Goal: Obtain resource: Obtain resource

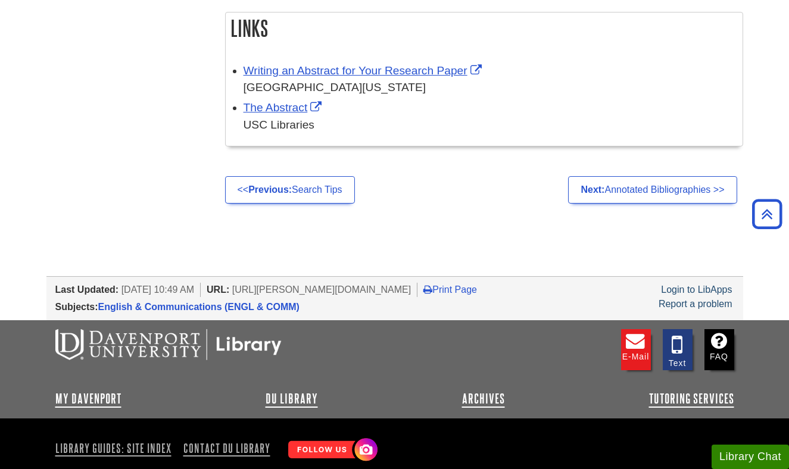
scroll to position [1217, 0]
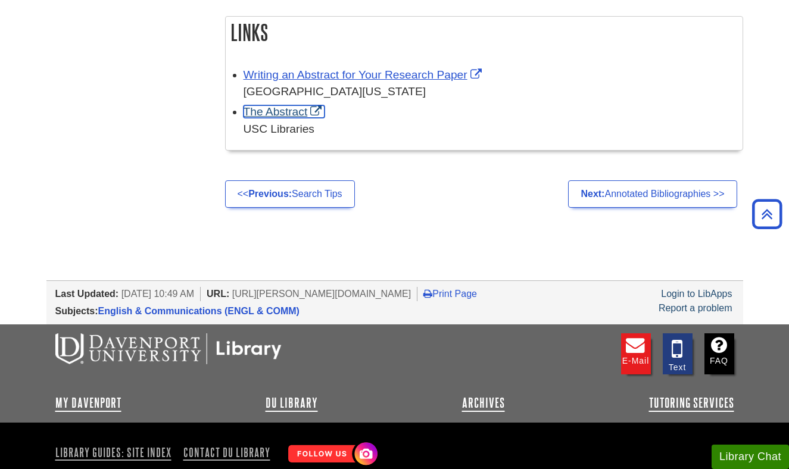
click at [274, 118] on link "The Abstract" at bounding box center [284, 111] width 82 height 13
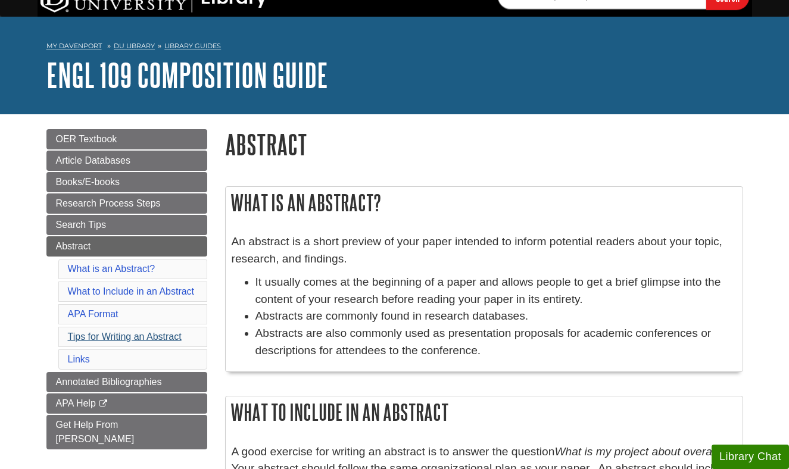
scroll to position [0, 0]
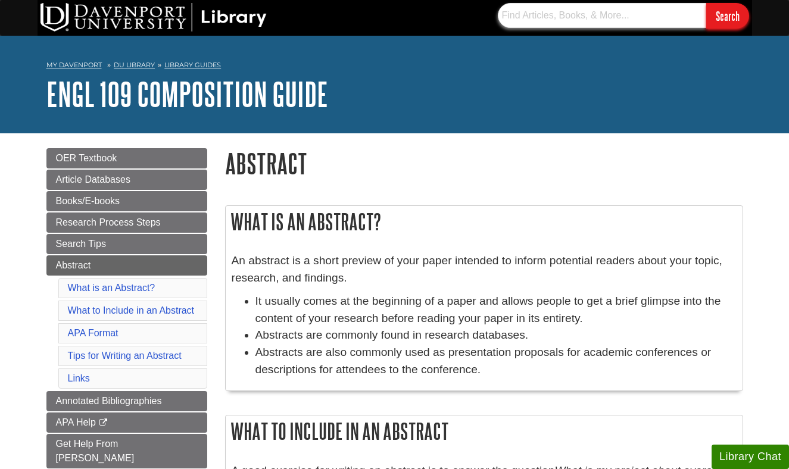
click at [540, 25] on input "text" at bounding box center [602, 15] width 208 height 25
click at [513, 19] on input "reasarch paper" at bounding box center [602, 15] width 208 height 25
click at [570, 11] on input "research paper" at bounding box center [602, 15] width 208 height 25
type input "research paper example"
click at [706, 3] on input "Search" at bounding box center [727, 16] width 43 height 26
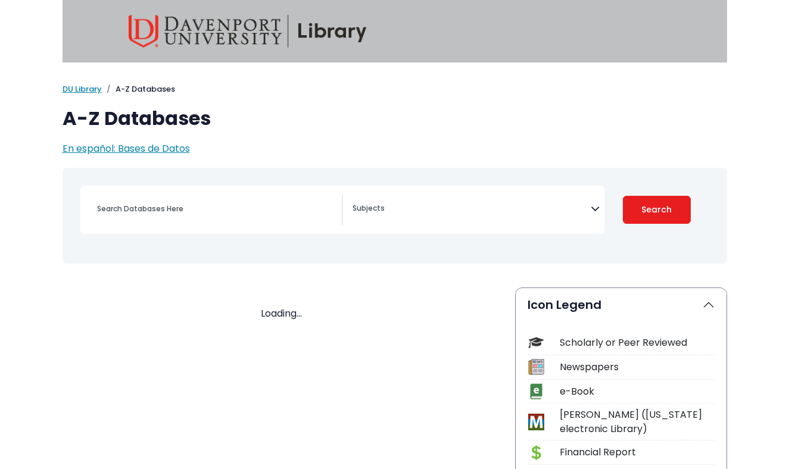
select select "Database Subject Filter"
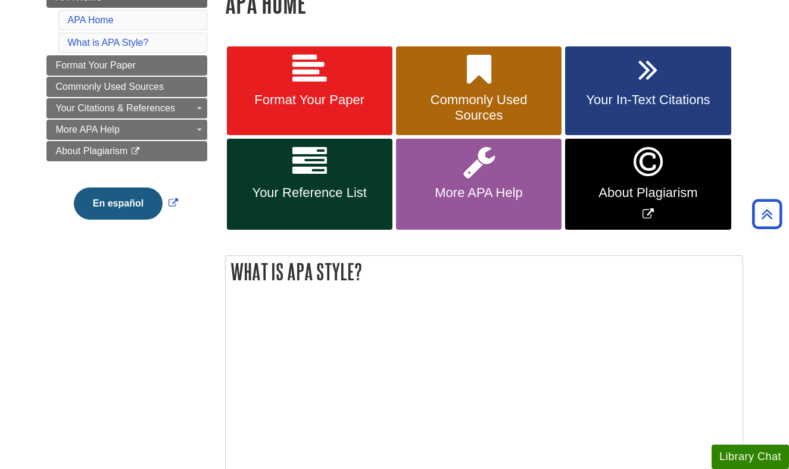
scroll to position [188, 0]
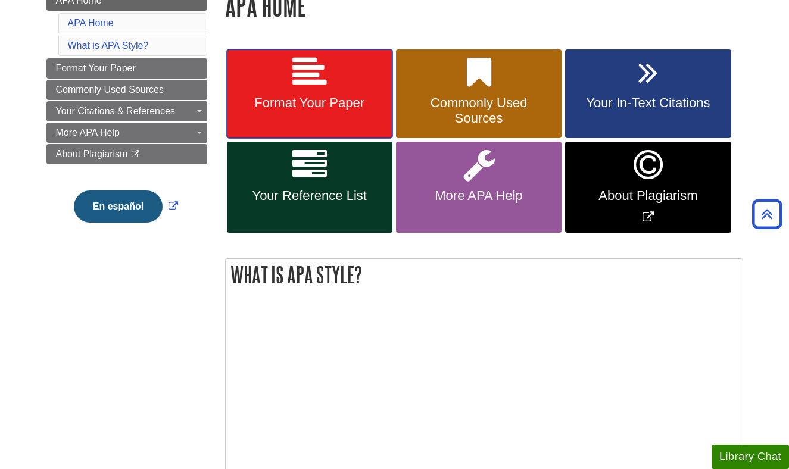
click at [307, 104] on span "Format Your Paper" at bounding box center [310, 102] width 148 height 15
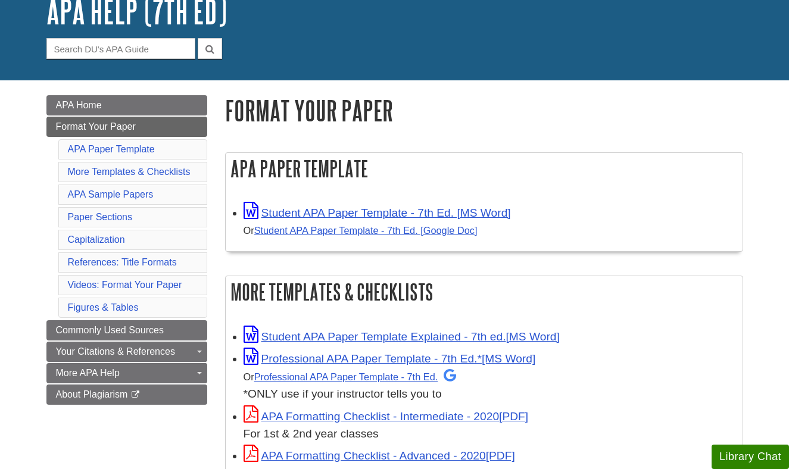
scroll to position [91, 0]
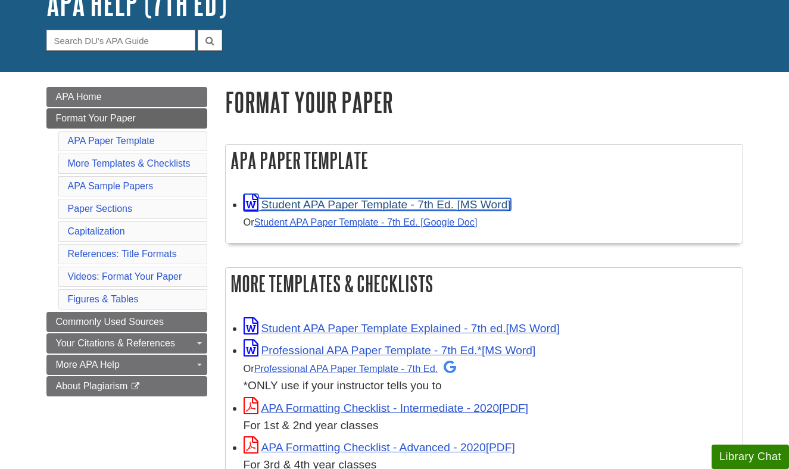
click at [383, 205] on link "Student APA Paper Template - 7th Ed. [MS Word]" at bounding box center [376, 204] width 267 height 13
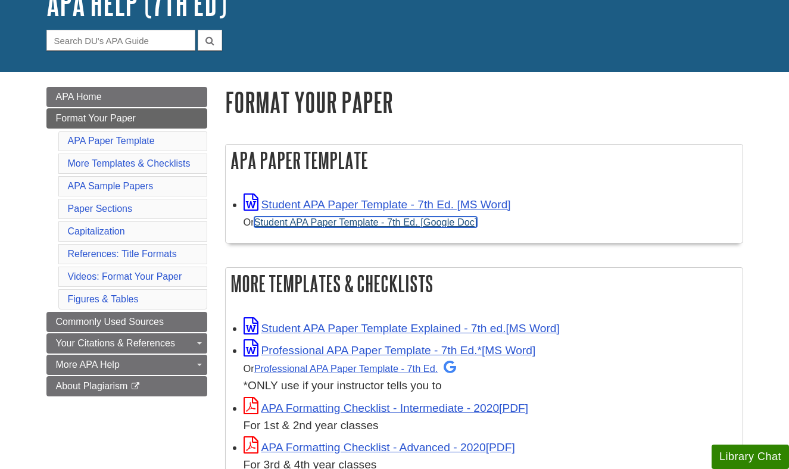
click at [412, 226] on link "Student APA Paper Template - 7th Ed. [Google Doc]" at bounding box center [365, 222] width 223 height 11
